Goal: Find specific page/section: Find specific page/section

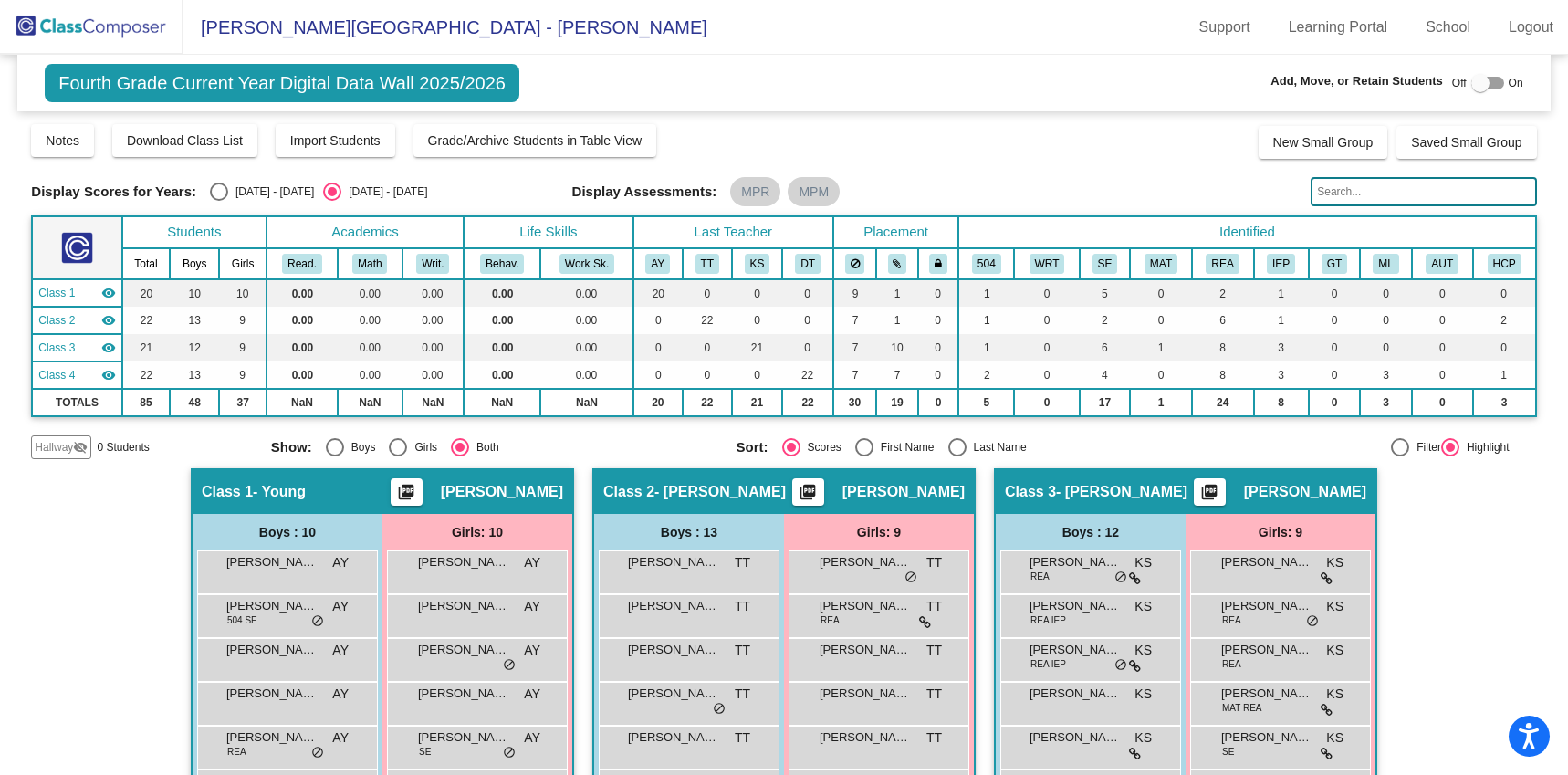
scroll to position [118, 0]
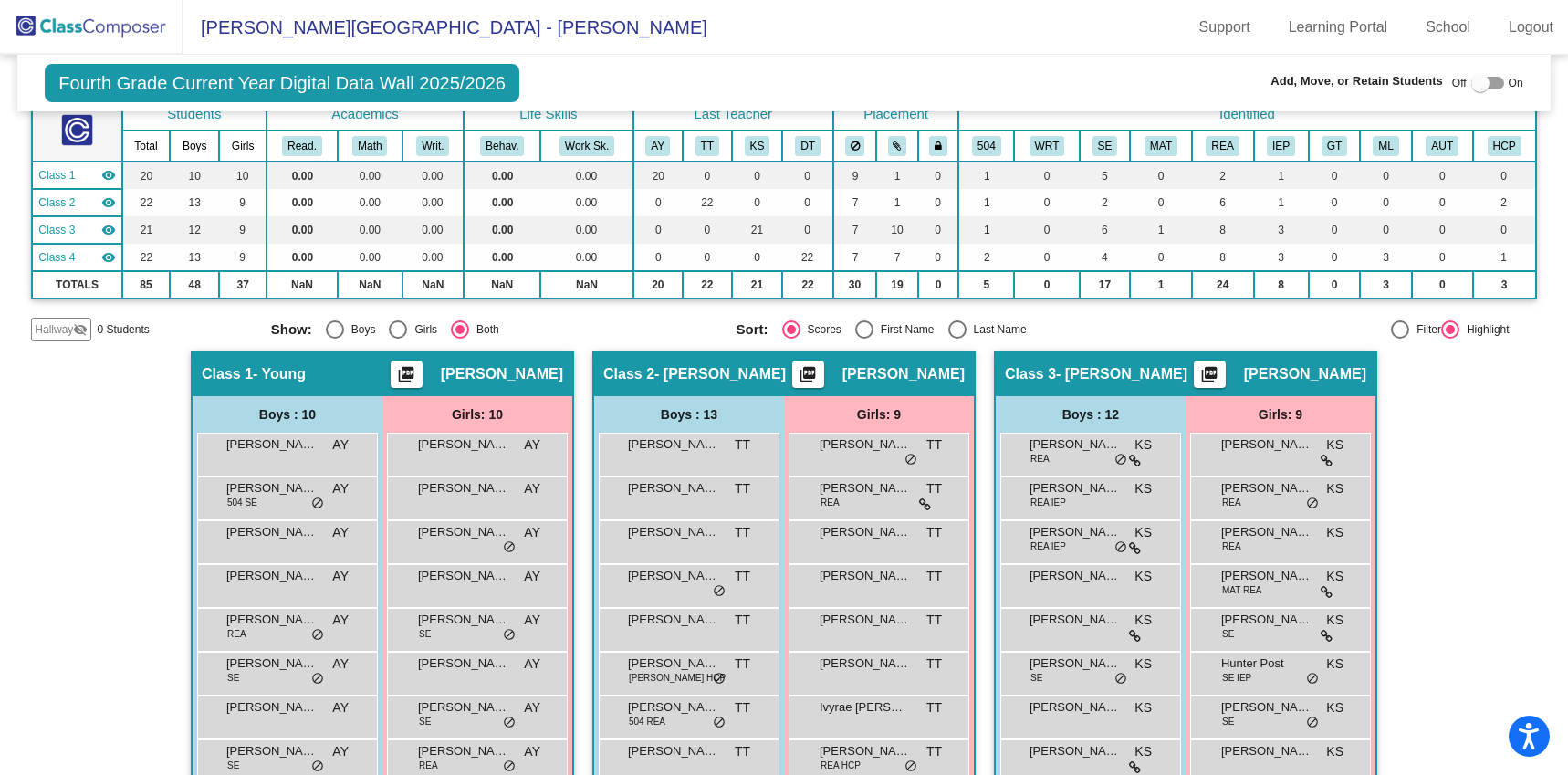
click at [80, 28] on img at bounding box center [91, 27] width 182 height 54
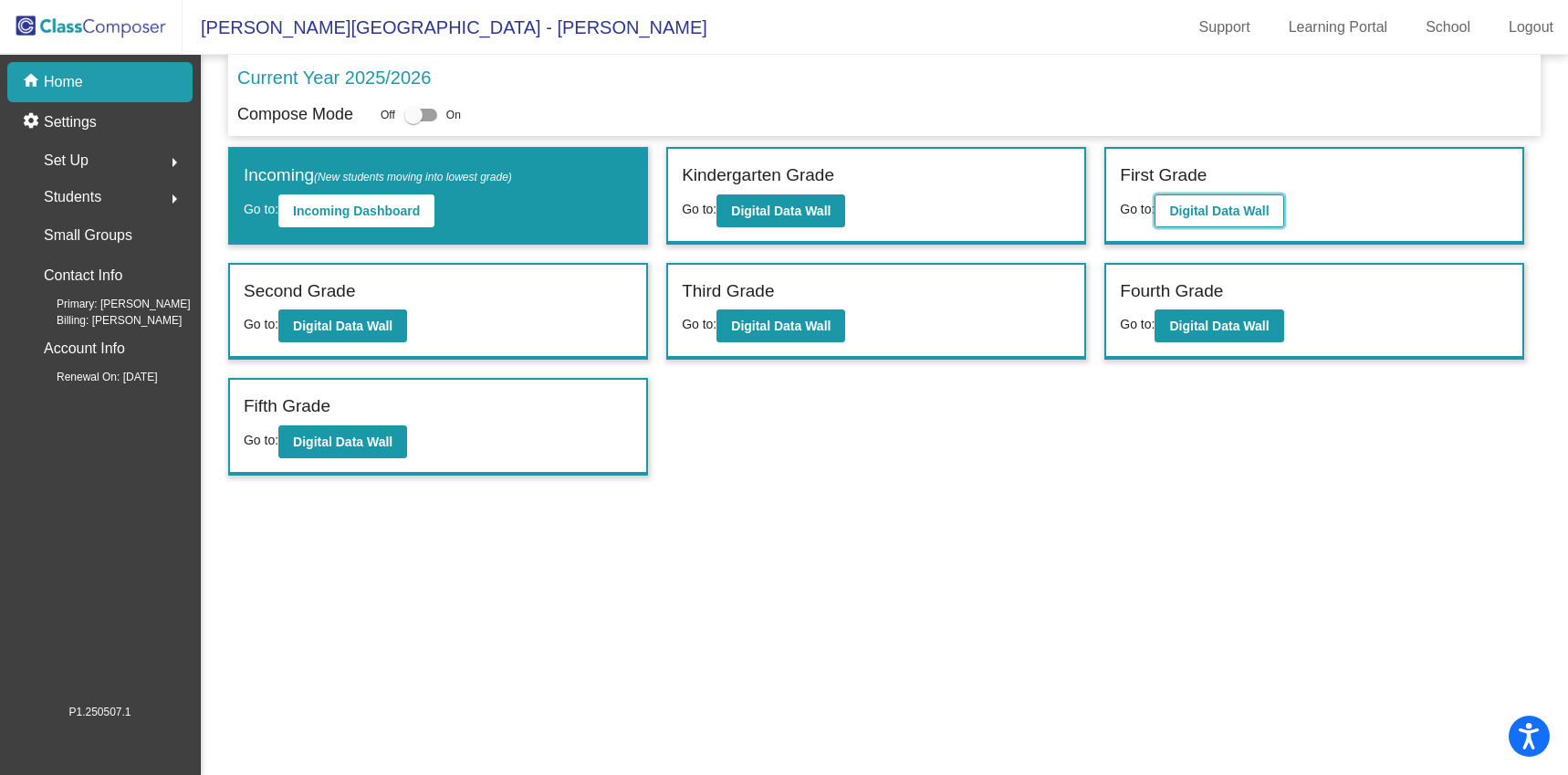
click at [1200, 212] on b "Digital Data Wall" at bounding box center [1219, 210] width 100 height 14
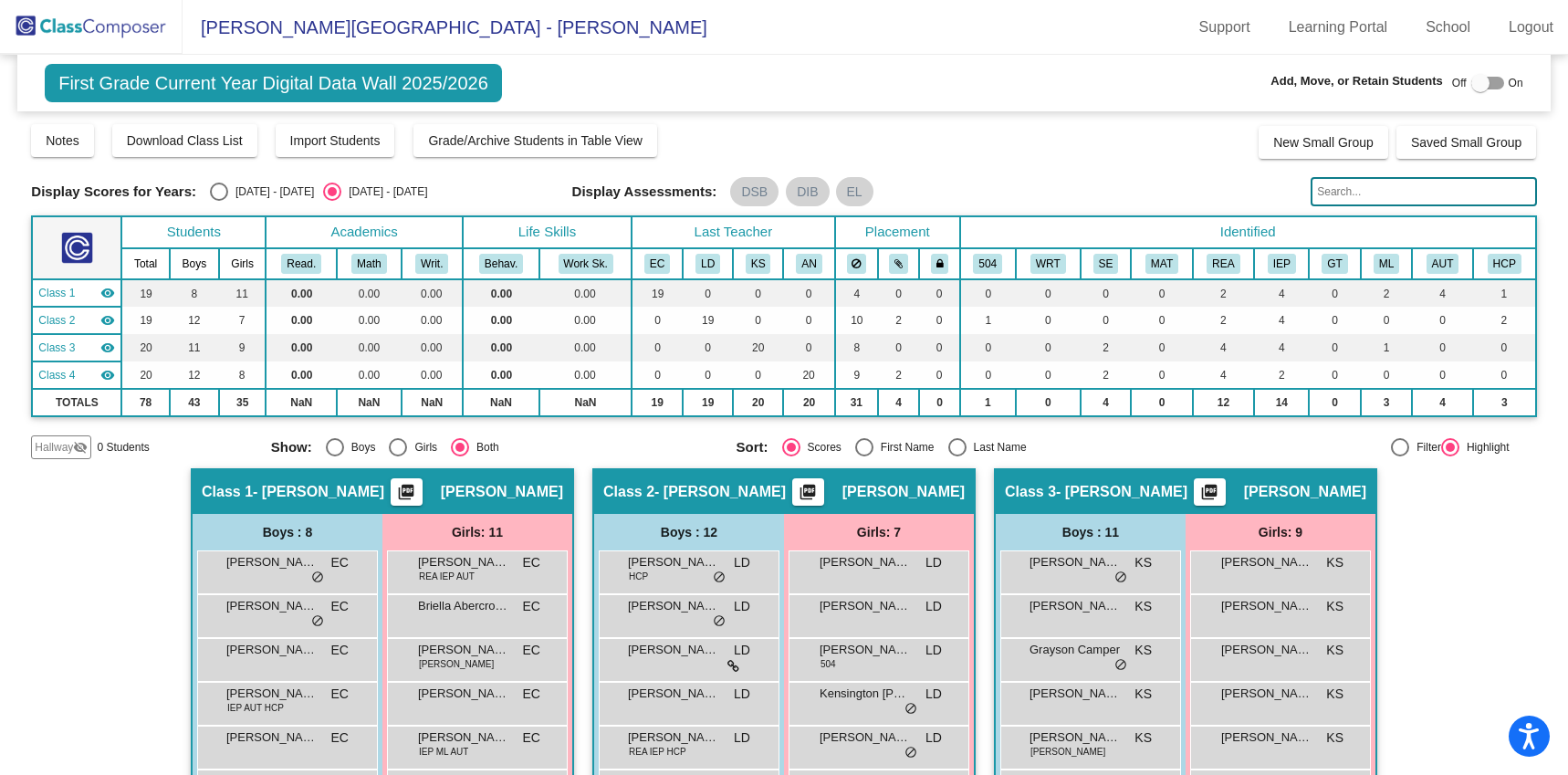
click at [1400, 198] on input "text" at bounding box center [1423, 191] width 226 height 29
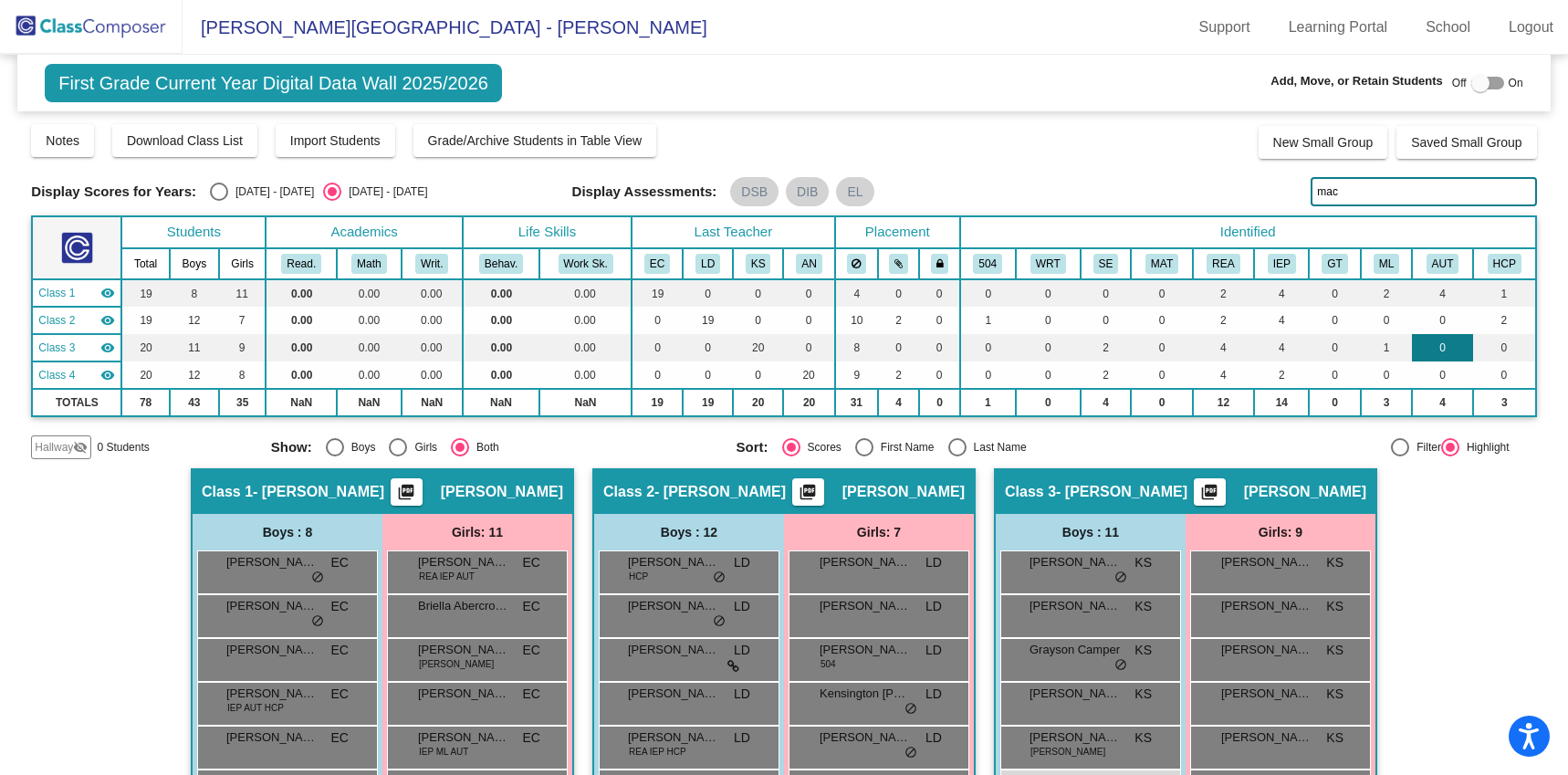
type input "mac"
click at [92, 16] on img at bounding box center [91, 27] width 182 height 54
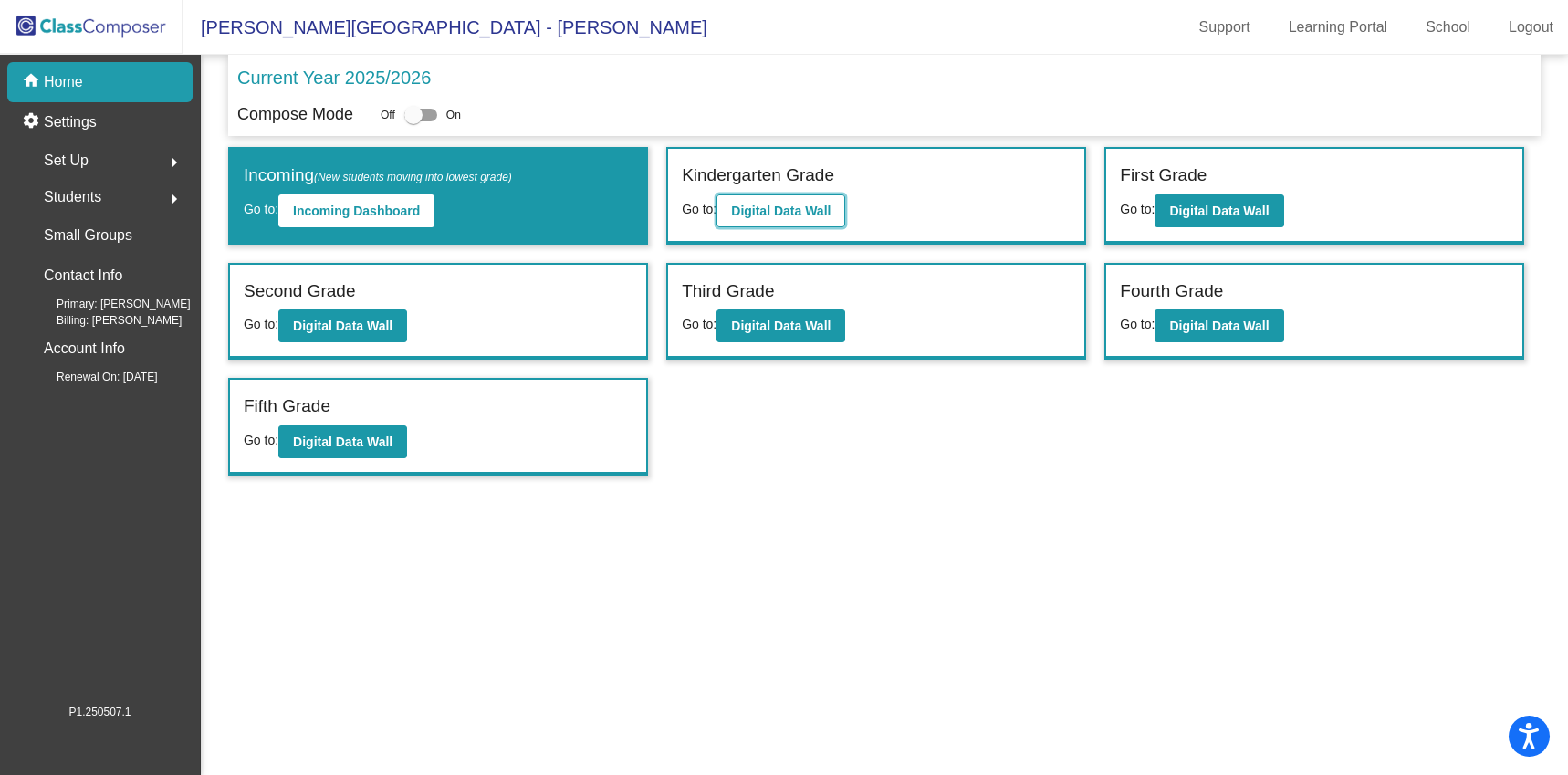
click at [792, 198] on button "Digital Data Wall" at bounding box center [781, 210] width 129 height 33
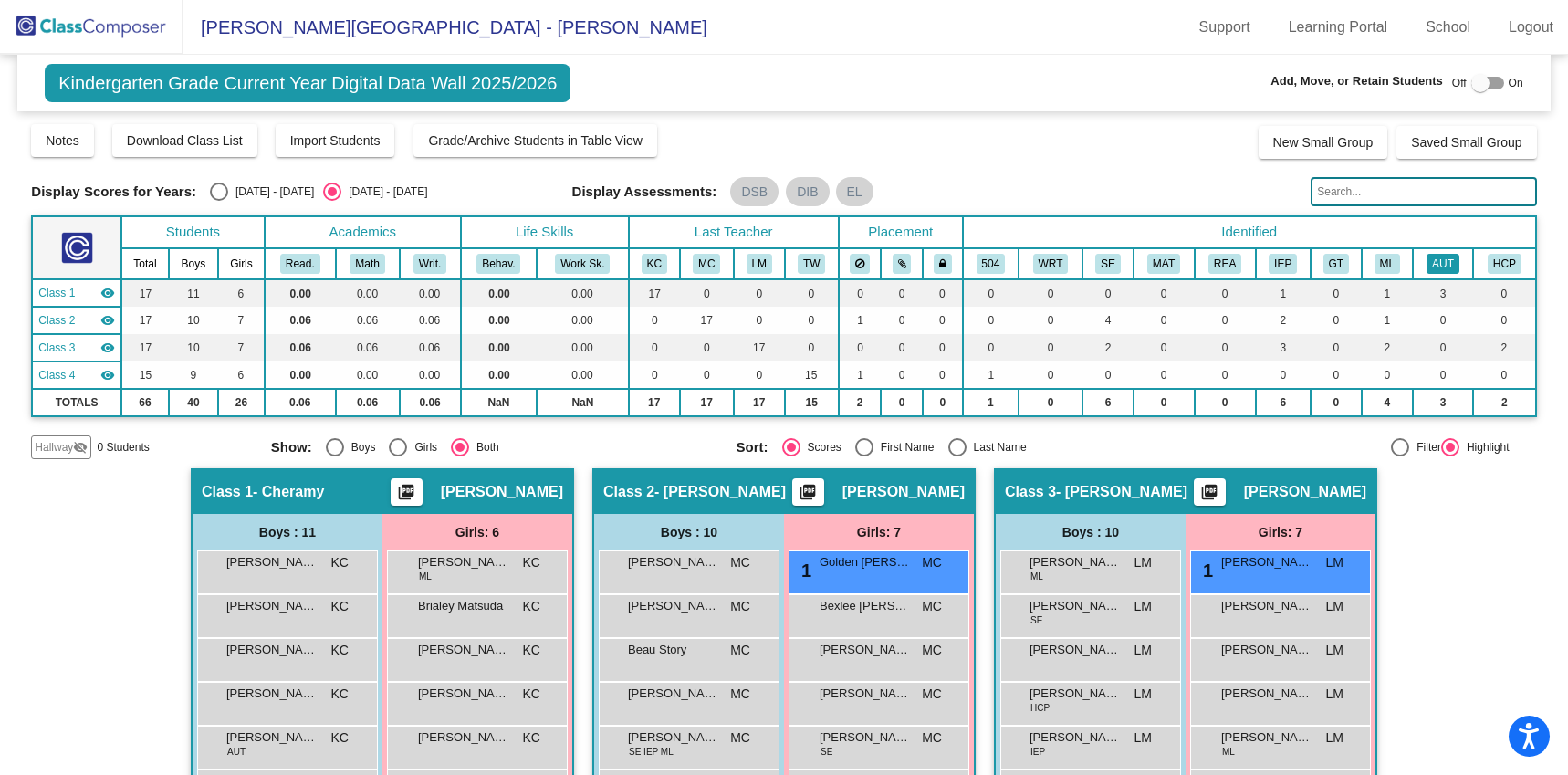
click at [1440, 257] on button "AUT" at bounding box center [1443, 263] width 33 height 20
